Goal: Task Accomplishment & Management: Manage account settings

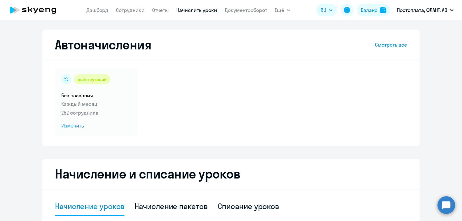
select select "10"
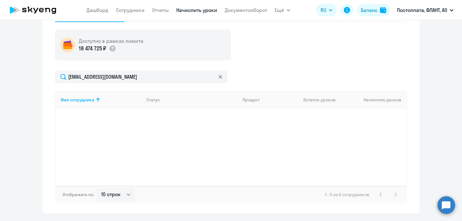
click at [124, 13] on app-menu-item-link "Сотрудники" at bounding box center [130, 10] width 29 height 8
click at [123, 11] on link "Сотрудники" at bounding box center [130, 10] width 29 height 6
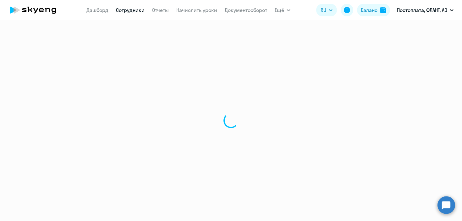
select select "30"
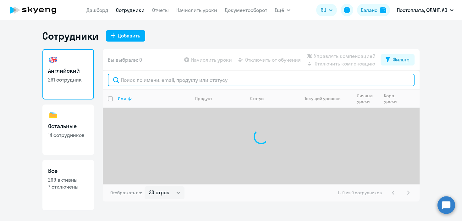
click at [164, 83] on input "text" at bounding box center [261, 80] width 307 height 13
type input "е"
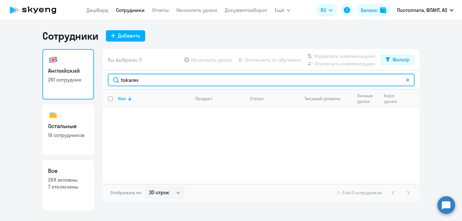
drag, startPoint x: 149, startPoint y: 81, endPoint x: 71, endPoint y: 81, distance: 77.3
click at [71, 81] on div "Английский 261 сотрудник Остальные 14 сотрудников Все 269 активны 7 отключены В…" at bounding box center [230, 129] width 377 height 161
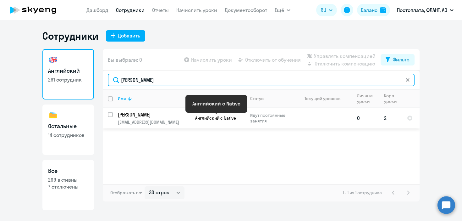
type input "[PERSON_NAME]"
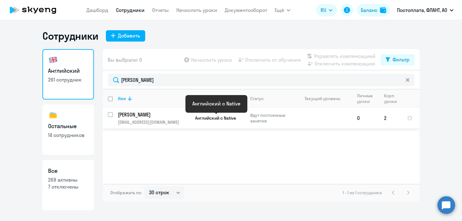
click at [235, 118] on span "Английский с Native" at bounding box center [215, 118] width 41 height 6
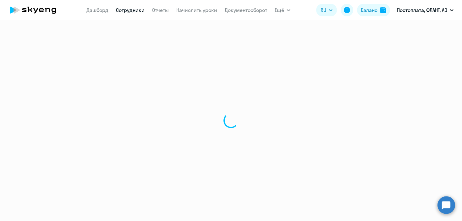
select select "english"
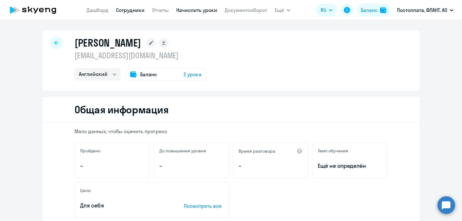
click at [189, 12] on link "Начислить уроки" at bounding box center [196, 10] width 41 height 6
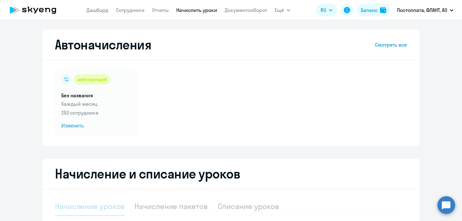
scroll to position [121, 0]
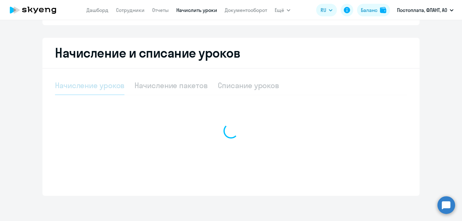
select select "10"
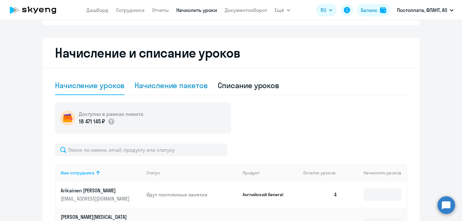
click at [178, 83] on div "Начисление пакетов" at bounding box center [170, 85] width 73 height 10
select select "10"
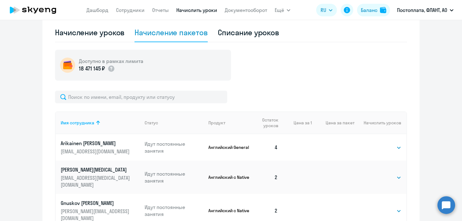
scroll to position [178, 0]
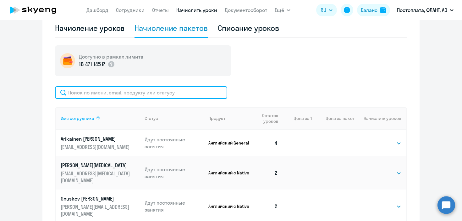
click at [174, 91] on input "text" at bounding box center [141, 92] width 172 height 13
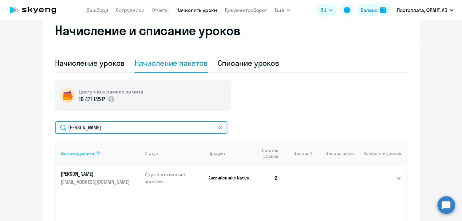
scroll to position [0, 0]
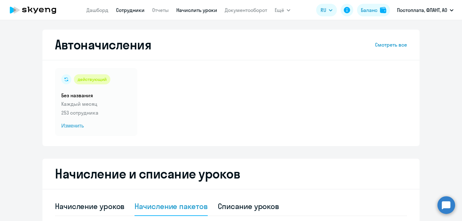
type input "[PERSON_NAME]"
click at [128, 9] on link "Сотрудники" at bounding box center [130, 10] width 29 height 6
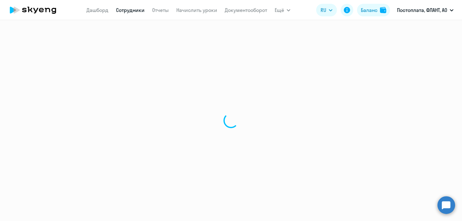
select select "30"
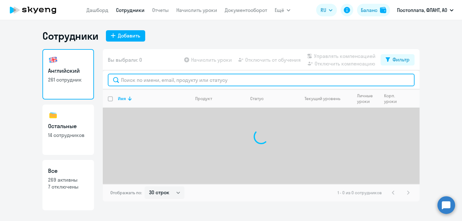
click at [146, 78] on input "text" at bounding box center [261, 80] width 307 height 13
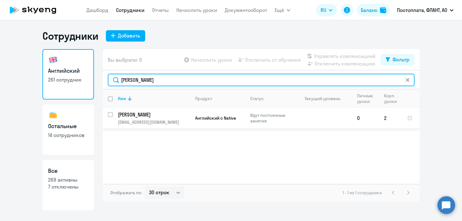
type input "[PERSON_NAME]"
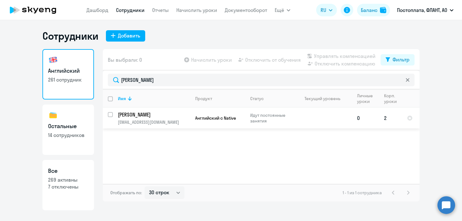
click at [154, 123] on p "[EMAIL_ADDRESS][DOMAIN_NAME]" at bounding box center [154, 122] width 72 height 6
select select "english"
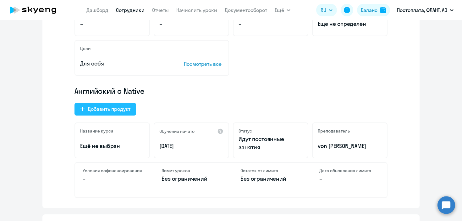
click at [107, 106] on div "Добавить продукт" at bounding box center [109, 109] width 43 height 8
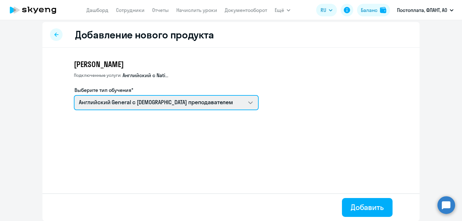
click at [123, 106] on select "Talks 15 минутные разговоры на английском Английский General с русскоговорящим …" at bounding box center [166, 102] width 185 height 15
click at [253, 103] on select "Talks 15 минутные разговоры на английском Английский General с русскоговорящим …" at bounding box center [166, 102] width 185 height 15
select select "english_adult_not_native_speaker_premium"
click at [74, 95] on select "Talks 15 минутные разговоры на английском Английский General с русскоговорящим …" at bounding box center [166, 102] width 185 height 15
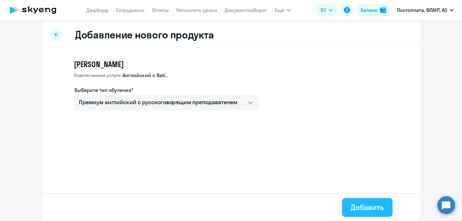
click at [377, 212] on button "Добавить" at bounding box center [367, 207] width 51 height 19
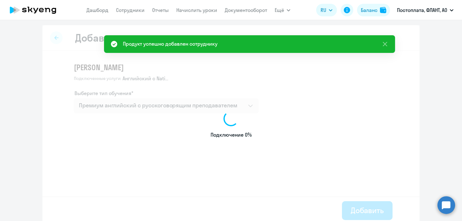
select select "english"
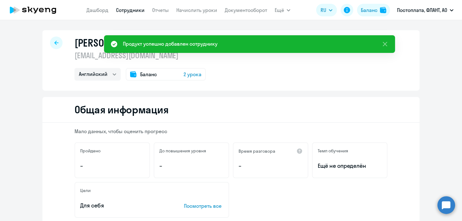
click at [194, 14] on nav "[PERSON_NAME] Отчеты Начислить уроки Документооборот" at bounding box center [176, 10] width 181 height 13
click at [196, 10] on link "Начислить уроки" at bounding box center [196, 10] width 41 height 6
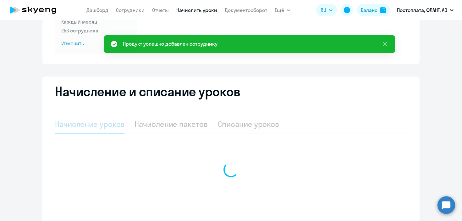
select select "10"
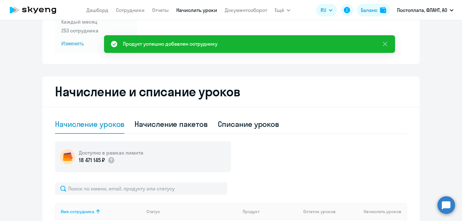
scroll to position [82, 0]
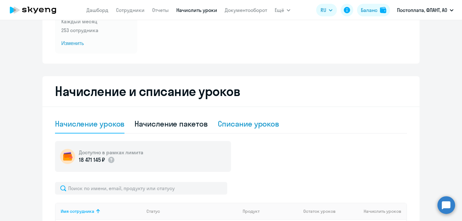
click at [259, 128] on div "Списание уроков" at bounding box center [249, 123] width 62 height 10
select select "10"
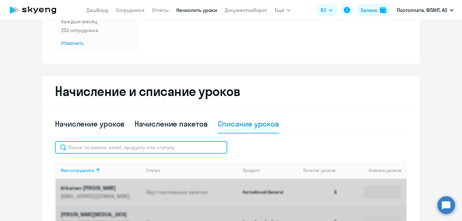
click at [198, 145] on input "text" at bounding box center [141, 147] width 172 height 13
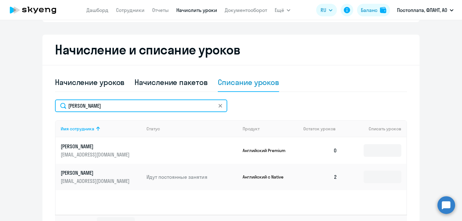
scroll to position [123, 0]
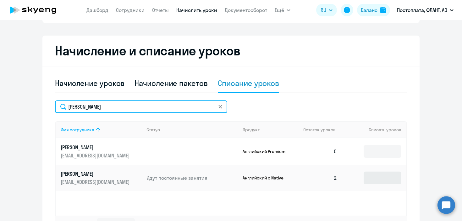
type input "[PERSON_NAME]"
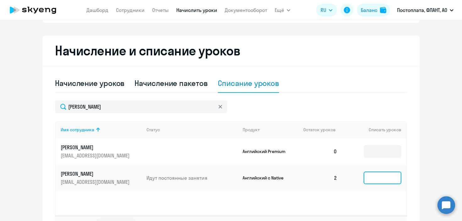
click at [380, 179] on input at bounding box center [383, 177] width 38 height 13
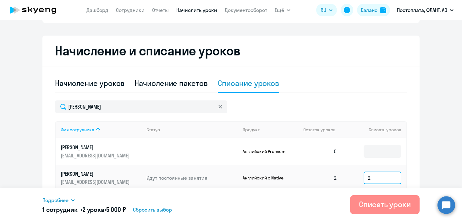
type input "2"
click at [387, 198] on button "Списать уроки" at bounding box center [384, 204] width 69 height 19
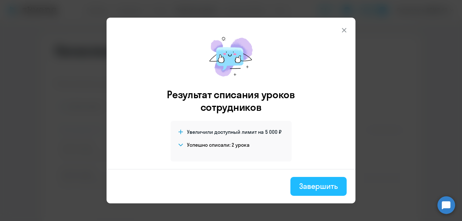
click at [326, 187] on div "Завершить" at bounding box center [318, 186] width 39 height 10
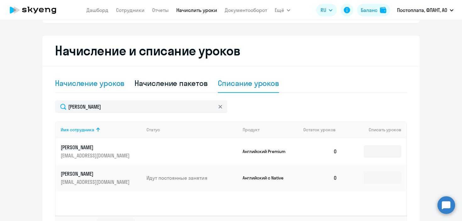
click at [84, 82] on div "Начисление уроков" at bounding box center [89, 83] width 69 height 10
select select "10"
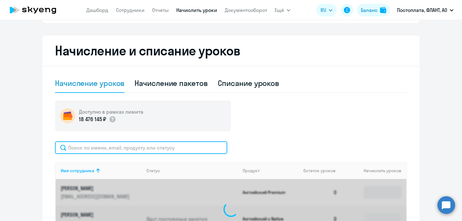
click at [168, 146] on input "text" at bounding box center [141, 147] width 172 height 13
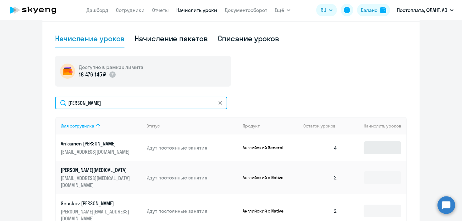
scroll to position [167, 0]
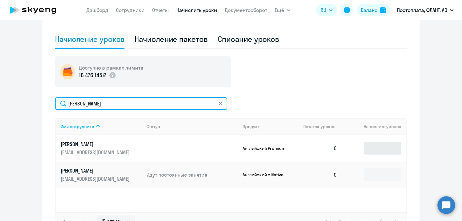
type input "[PERSON_NAME]"
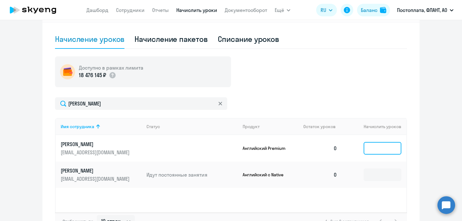
click at [374, 151] on input at bounding box center [383, 148] width 38 height 13
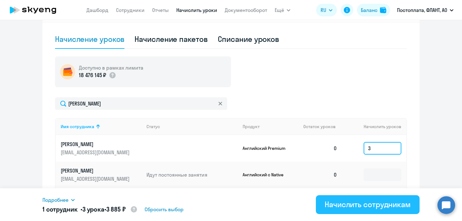
type input "3"
click at [368, 205] on div "Начислить сотрудникам" at bounding box center [368, 204] width 86 height 10
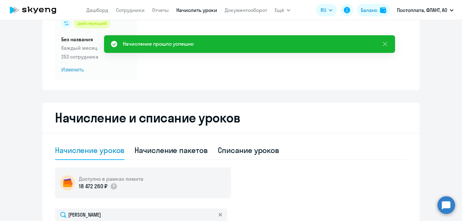
scroll to position [0, 0]
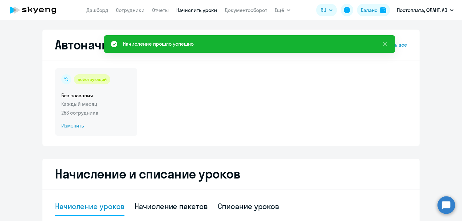
click at [76, 126] on span "Изменить" at bounding box center [96, 126] width 70 height 8
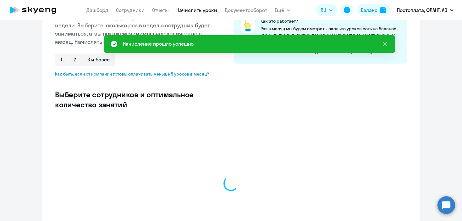
scroll to position [134, 0]
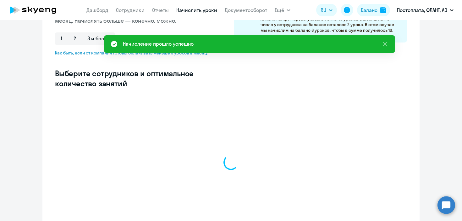
select select "10"
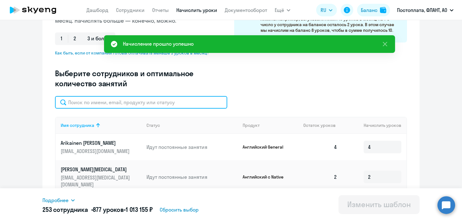
click at [123, 96] on input "text" at bounding box center [141, 102] width 172 height 13
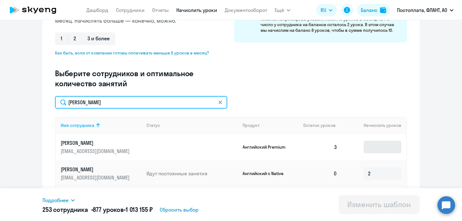
type input "[PERSON_NAME]"
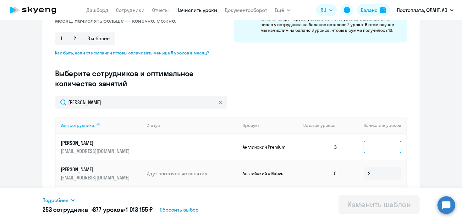
click at [395, 145] on input at bounding box center [383, 146] width 38 height 13
drag, startPoint x: 375, startPoint y: 171, endPoint x: 341, endPoint y: 171, distance: 34.9
click at [341, 171] on tr "[PERSON_NAME] [EMAIL_ADDRESS][DOMAIN_NAME] Идут постоянные занятия Английский с…" at bounding box center [231, 173] width 351 height 26
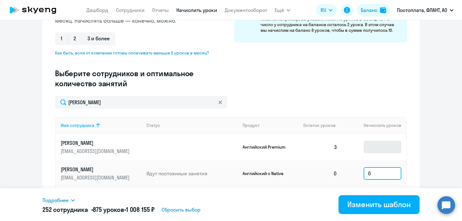
type input "0"
click at [375, 145] on input at bounding box center [383, 146] width 38 height 13
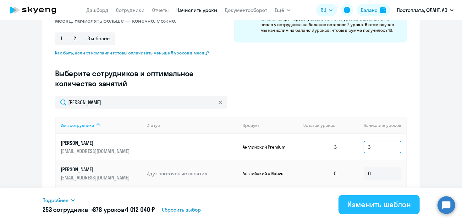
type input "3"
click at [379, 209] on button "Изменить шаблон" at bounding box center [378, 204] width 81 height 19
